Goal: Transaction & Acquisition: Purchase product/service

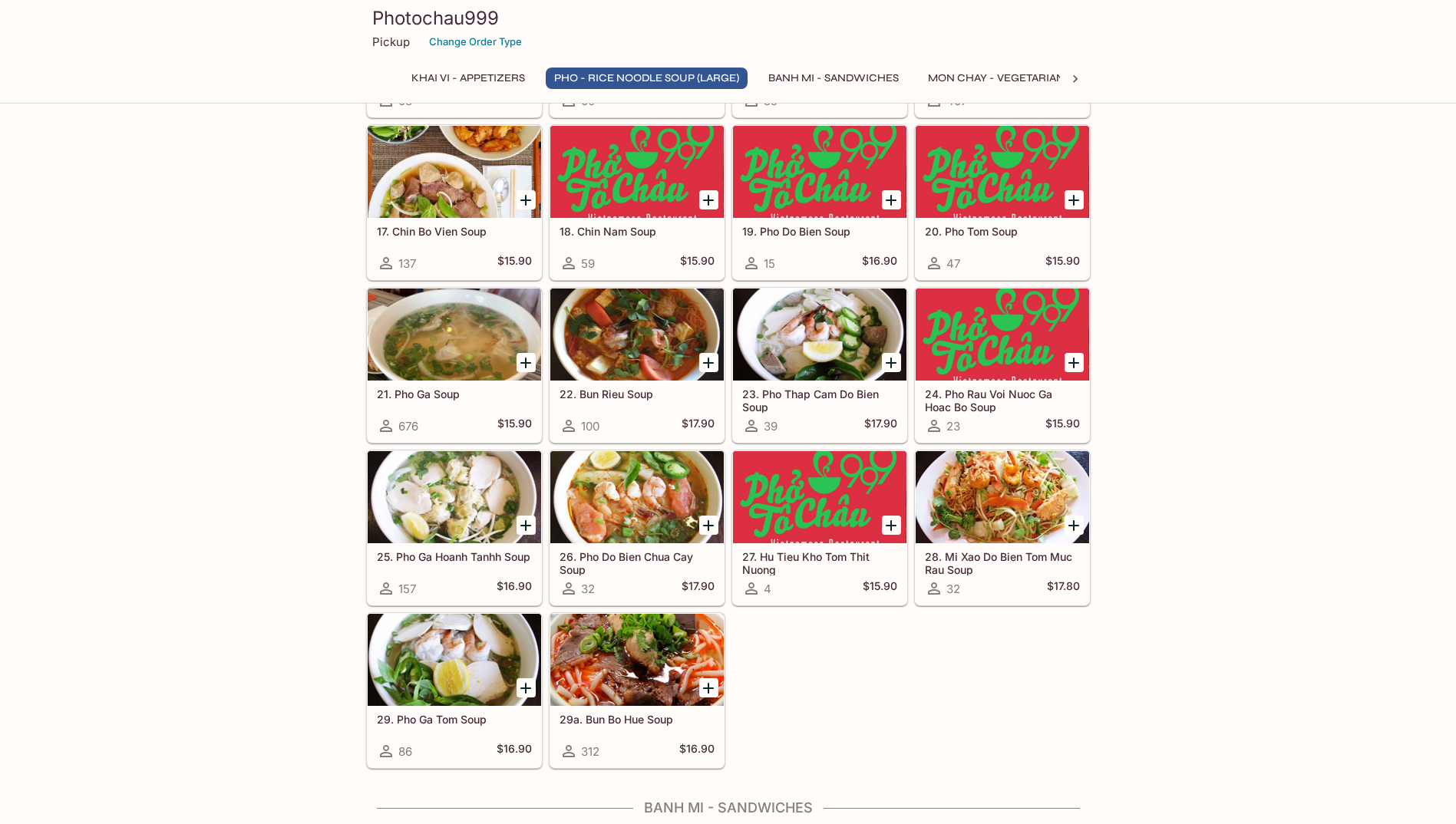
scroll to position [1075, 0]
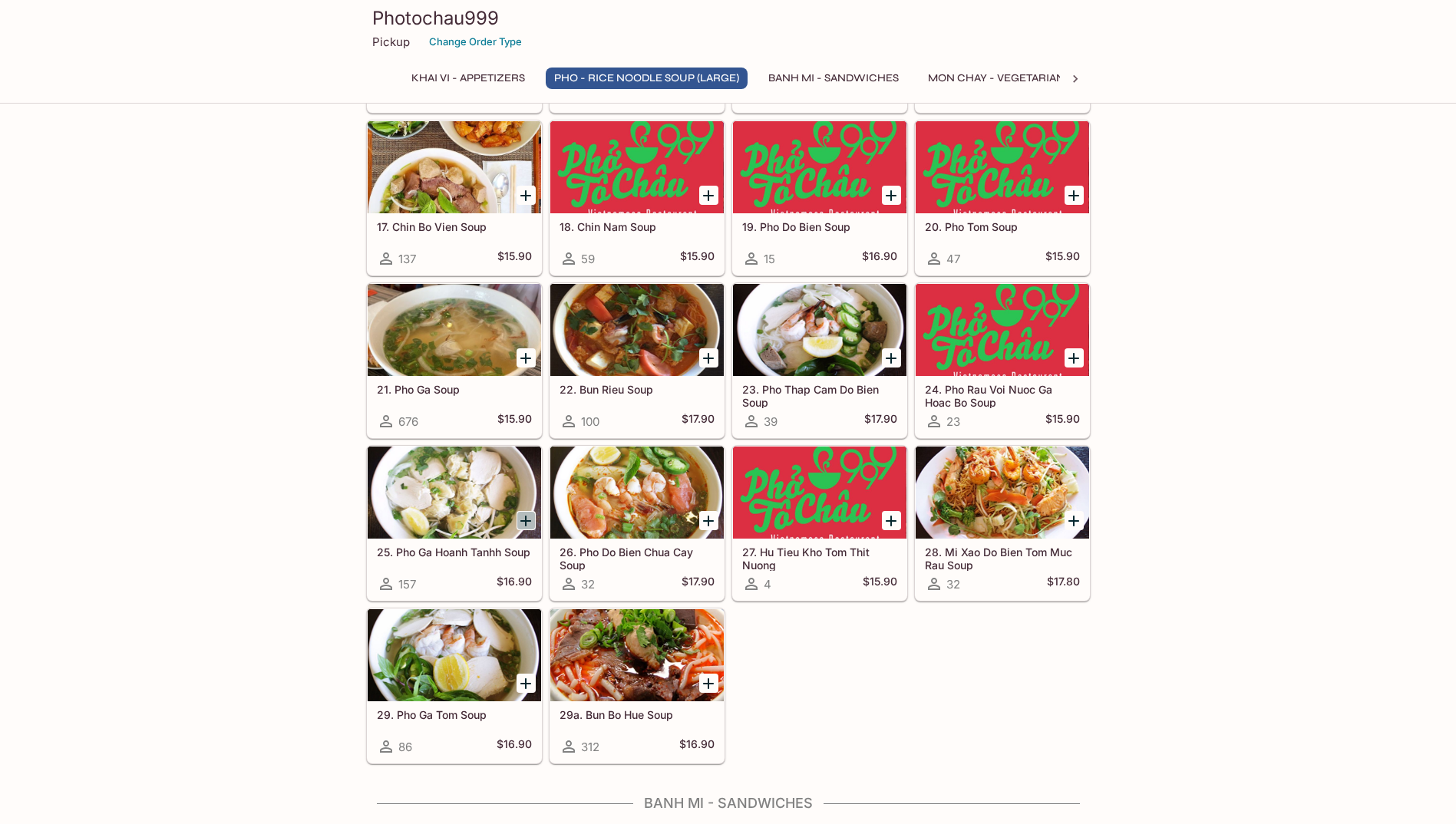
click at [526, 519] on icon "Add 25. Pho Ga Hoanh Tanhh Soup" at bounding box center [526, 521] width 11 height 11
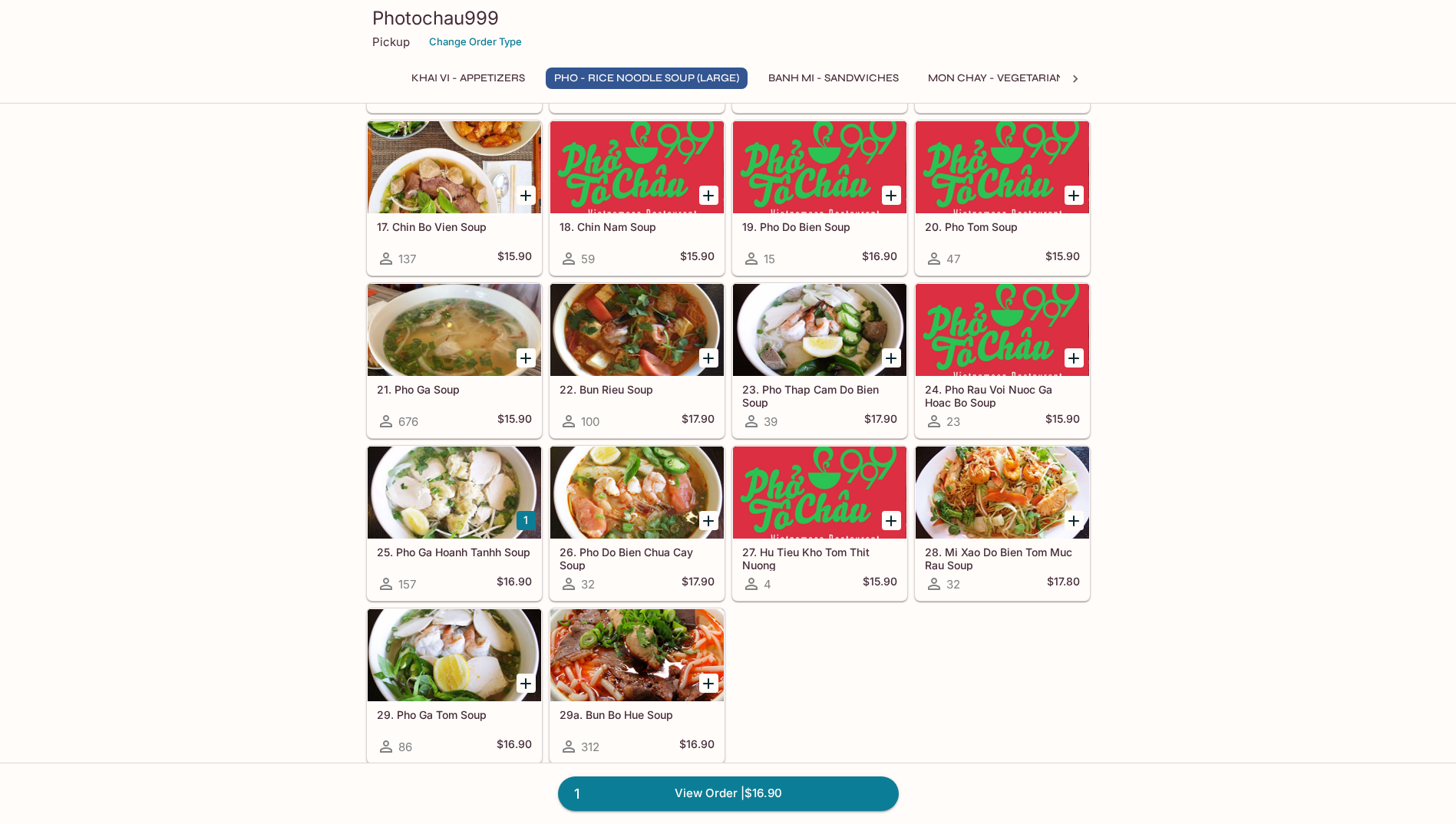
click at [526, 519] on button "1" at bounding box center [526, 520] width 19 height 19
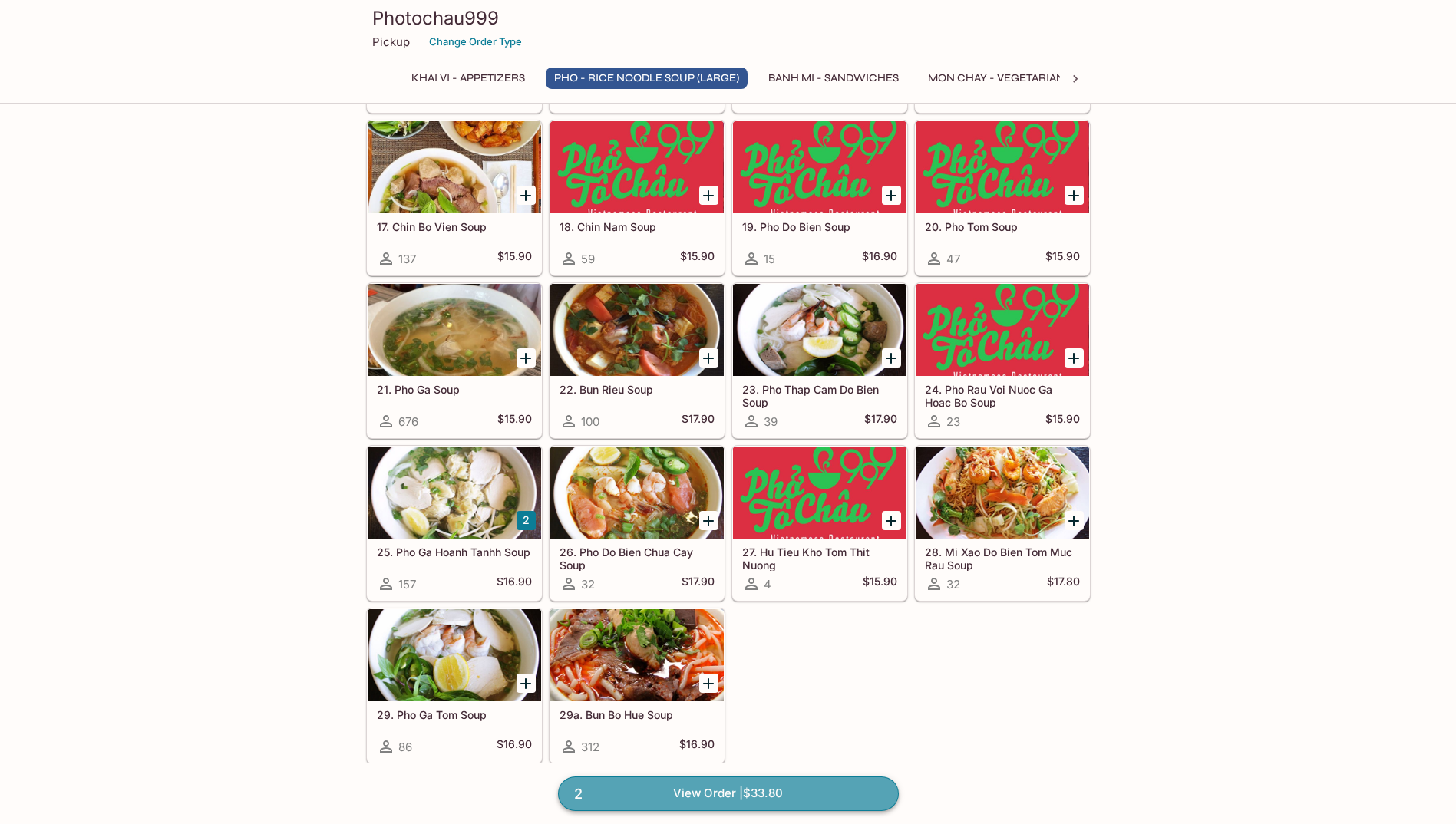
click at [766, 797] on link "2 View Order | $33.80" at bounding box center [728, 793] width 341 height 33
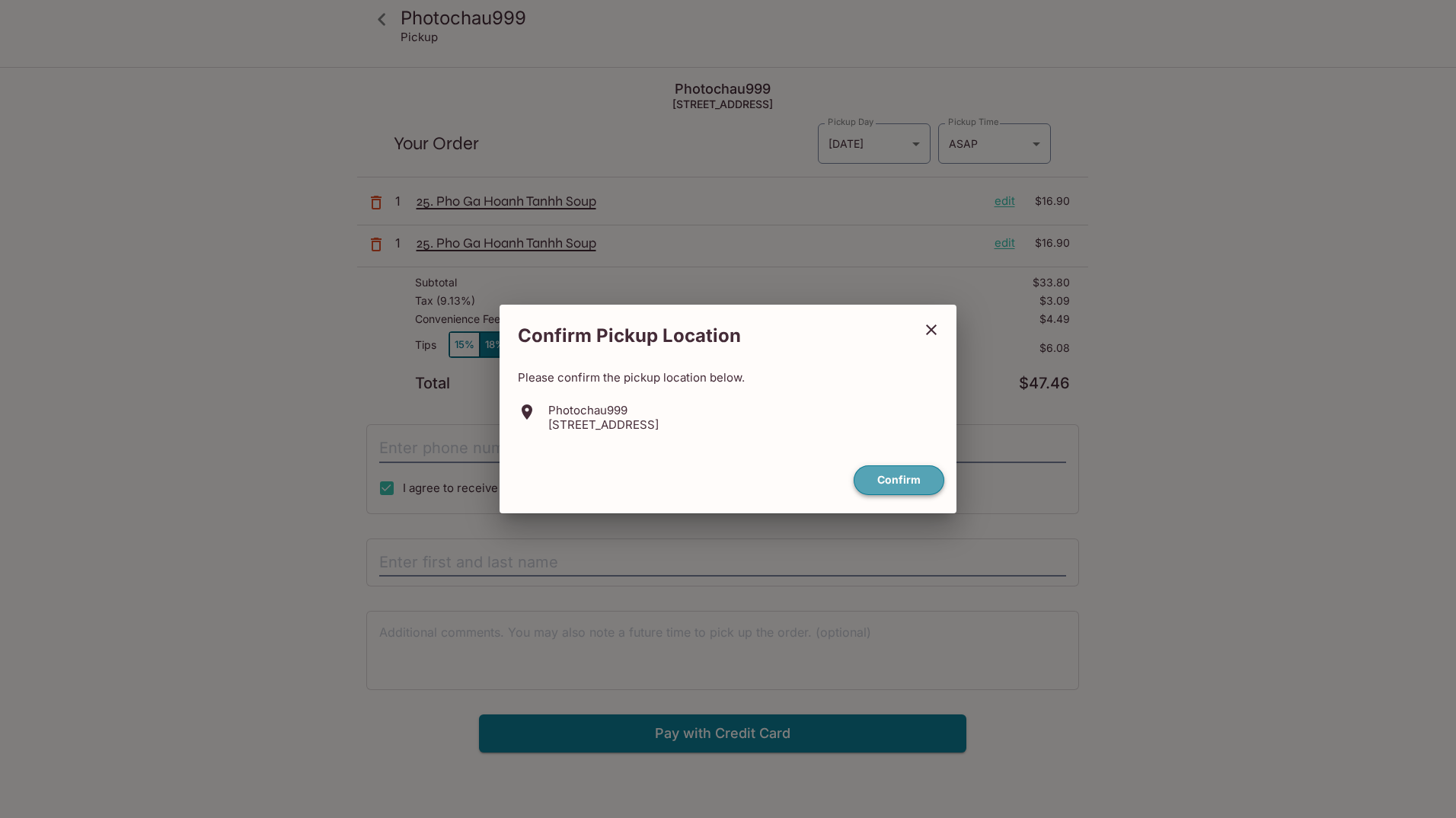
click at [918, 480] on button "Confirm" at bounding box center [898, 480] width 91 height 30
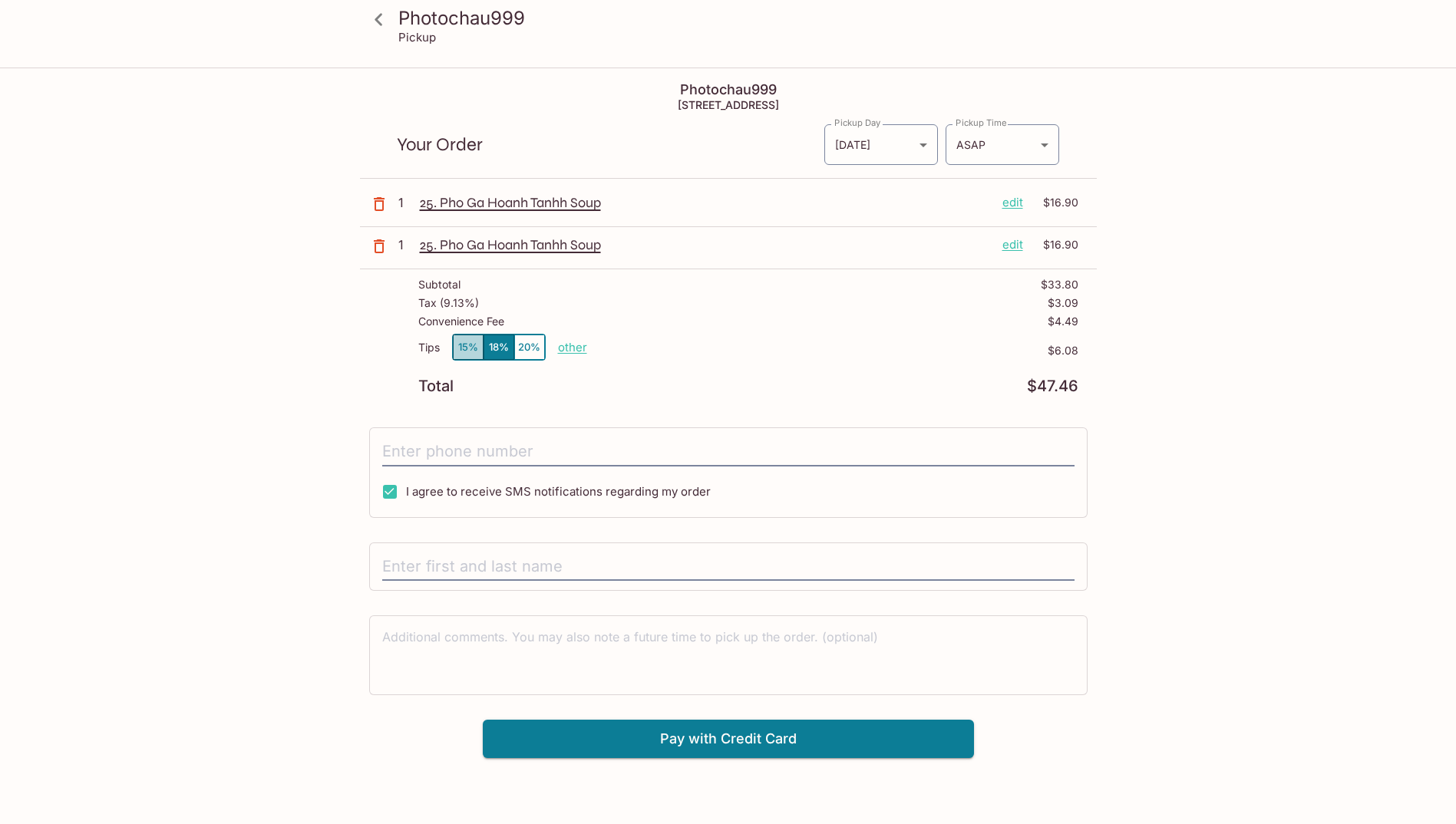
click at [458, 343] on button "15%" at bounding box center [468, 347] width 31 height 26
click at [565, 346] on p "other" at bounding box center [573, 347] width 29 height 15
click at [473, 341] on button "15%" at bounding box center [468, 347] width 31 height 26
click at [499, 348] on button "18%" at bounding box center [499, 347] width 31 height 26
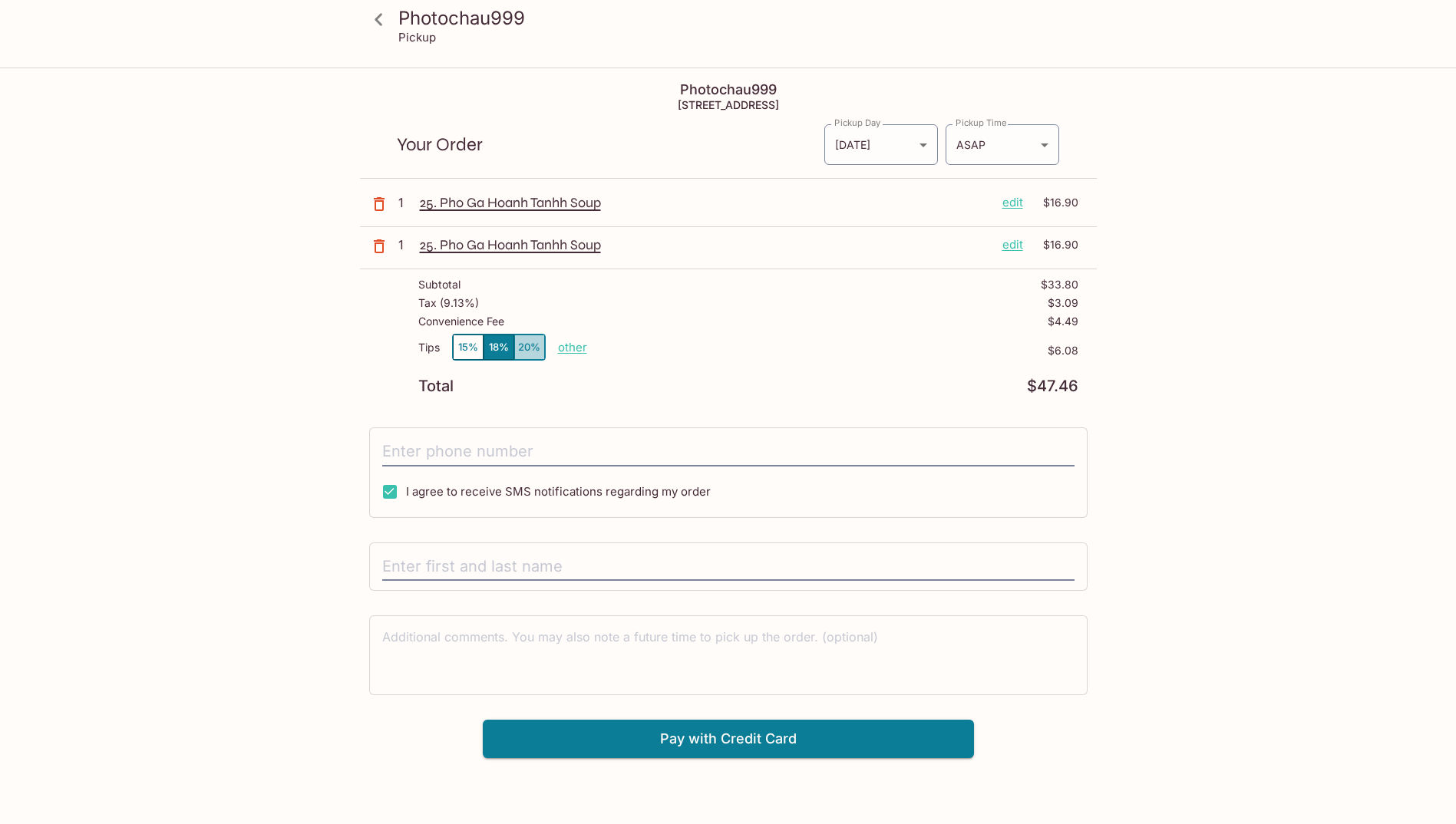
click at [532, 349] on button "20%" at bounding box center [530, 347] width 31 height 26
click at [456, 345] on button "15%" at bounding box center [468, 347] width 31 height 26
